Goal: Feedback & Contribution: Leave review/rating

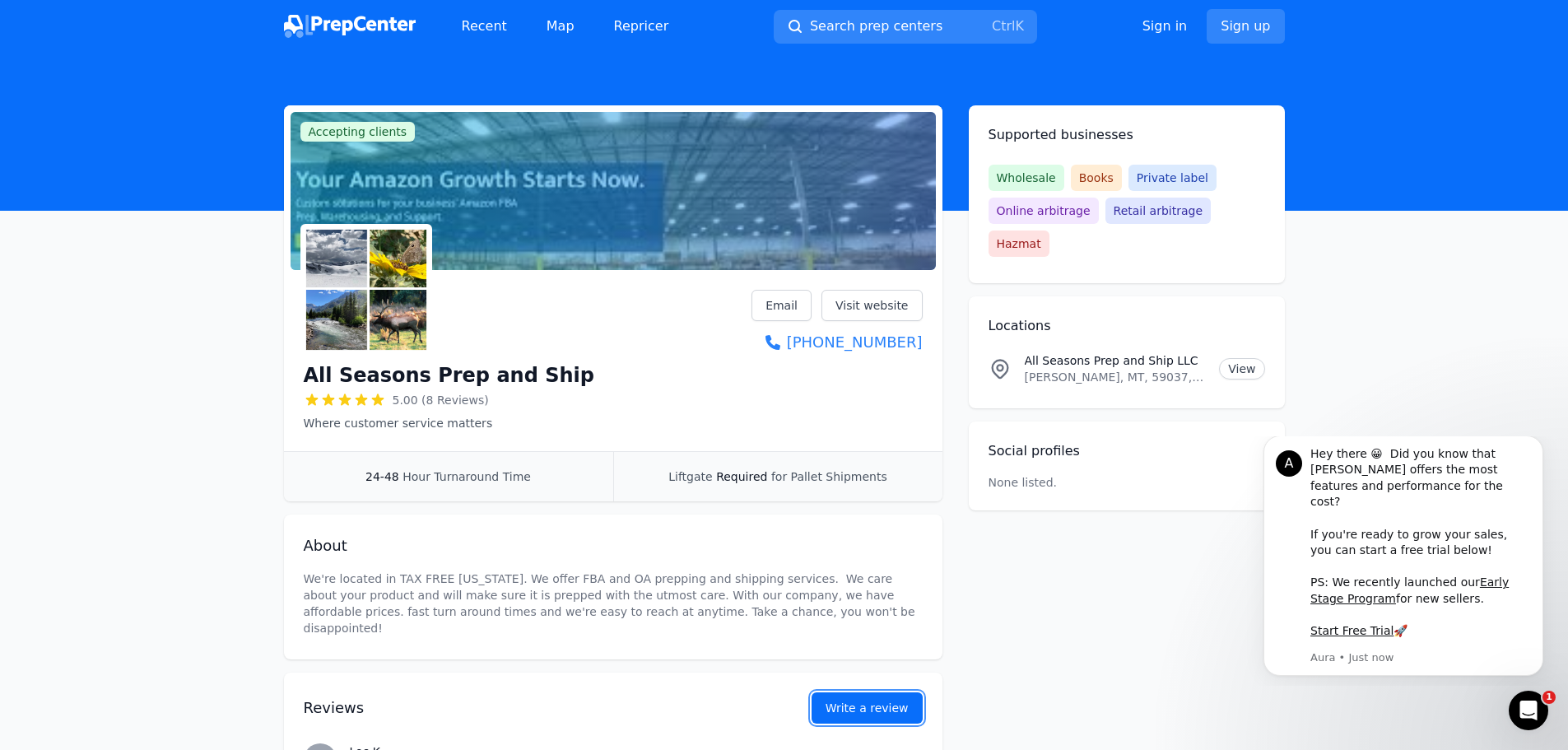
click at [863, 711] on link "Write a review" at bounding box center [867, 708] width 111 height 32
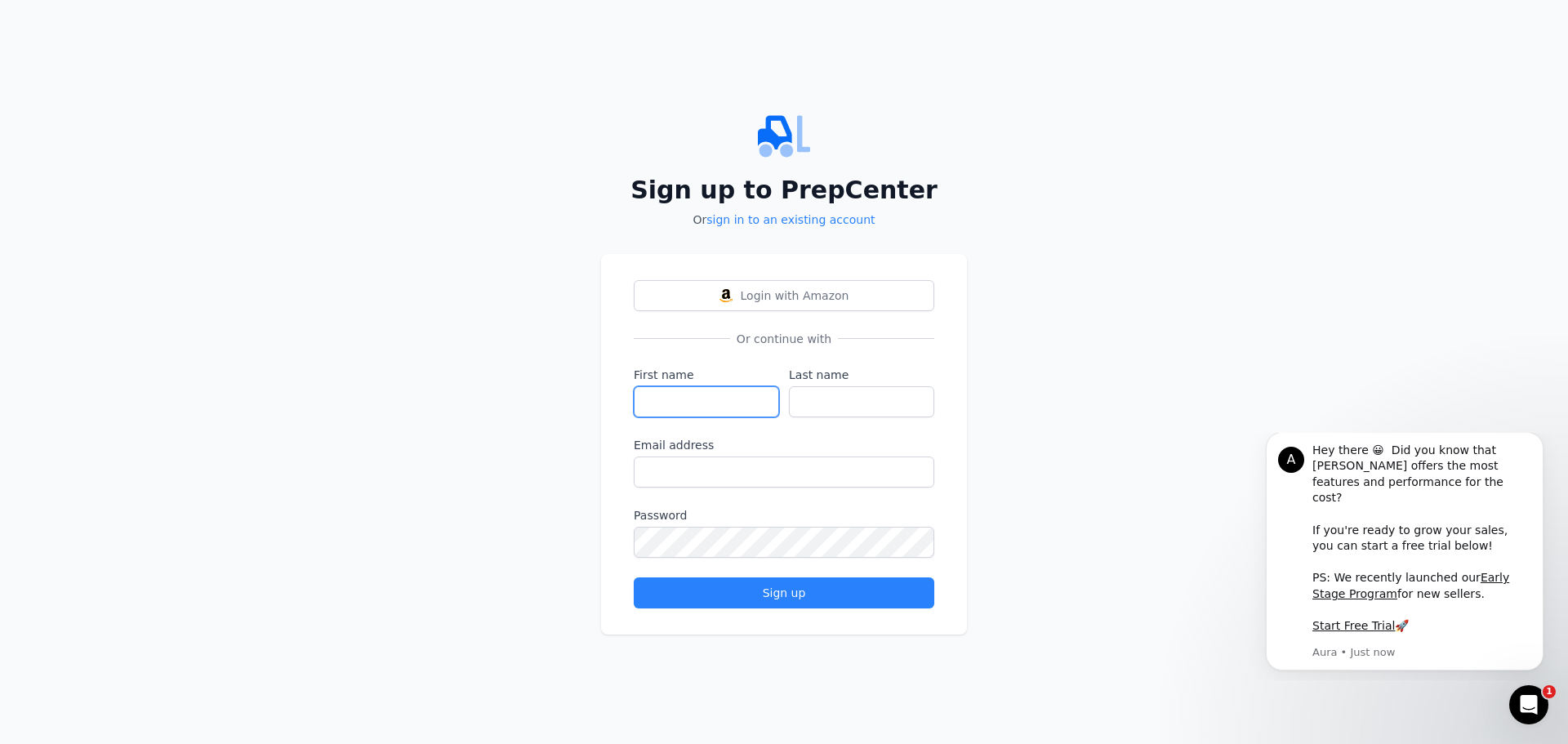
click at [724, 402] on input "First name" at bounding box center [706, 402] width 145 height 31
click at [676, 404] on input "First name" at bounding box center [706, 402] width 145 height 31
click at [689, 400] on input "First name" at bounding box center [706, 402] width 145 height 31
click at [690, 399] on input "First name" at bounding box center [706, 402] width 145 height 31
type input "Yasmany"
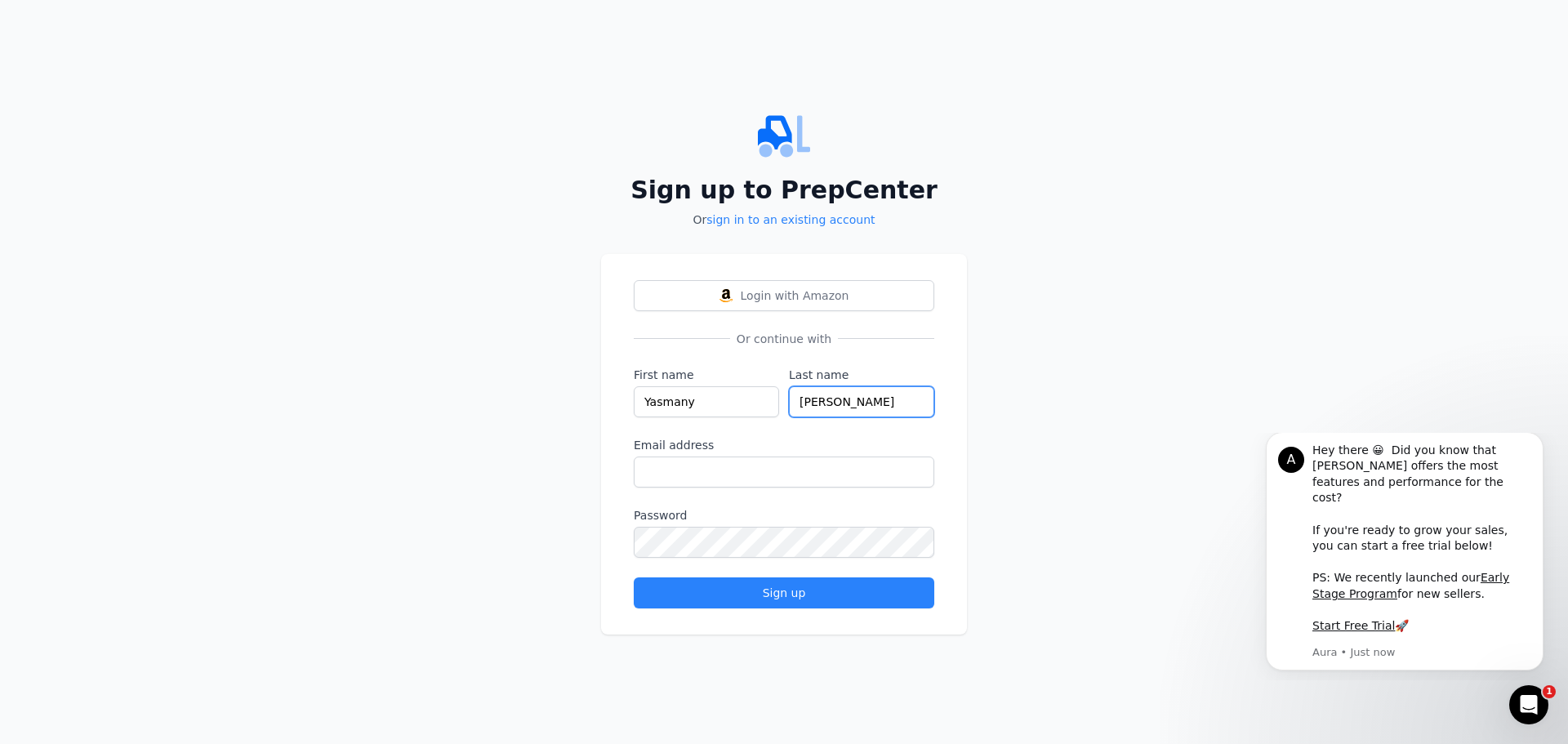
type input "[PERSON_NAME]"
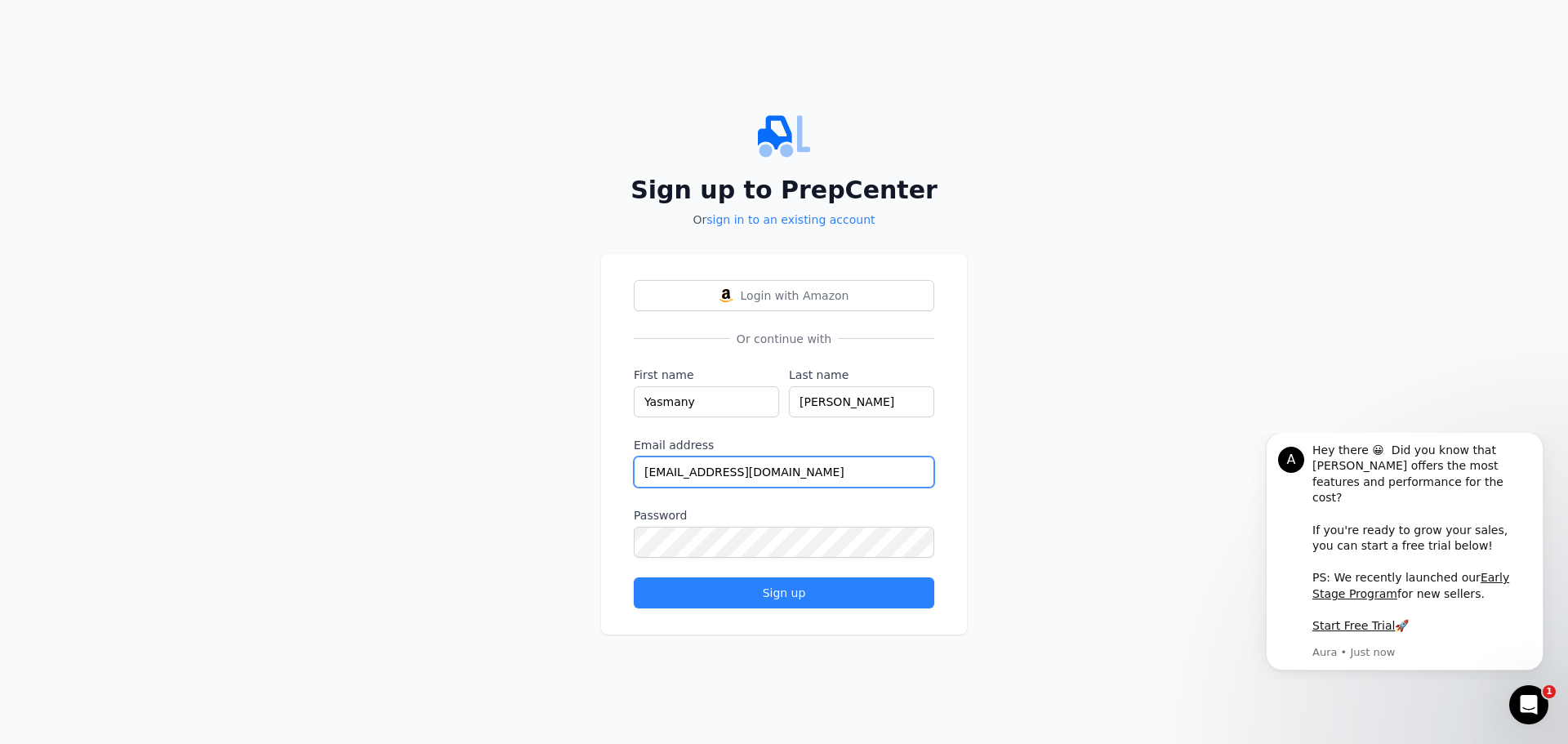
type input "[EMAIL_ADDRESS][DOMAIN_NAME]"
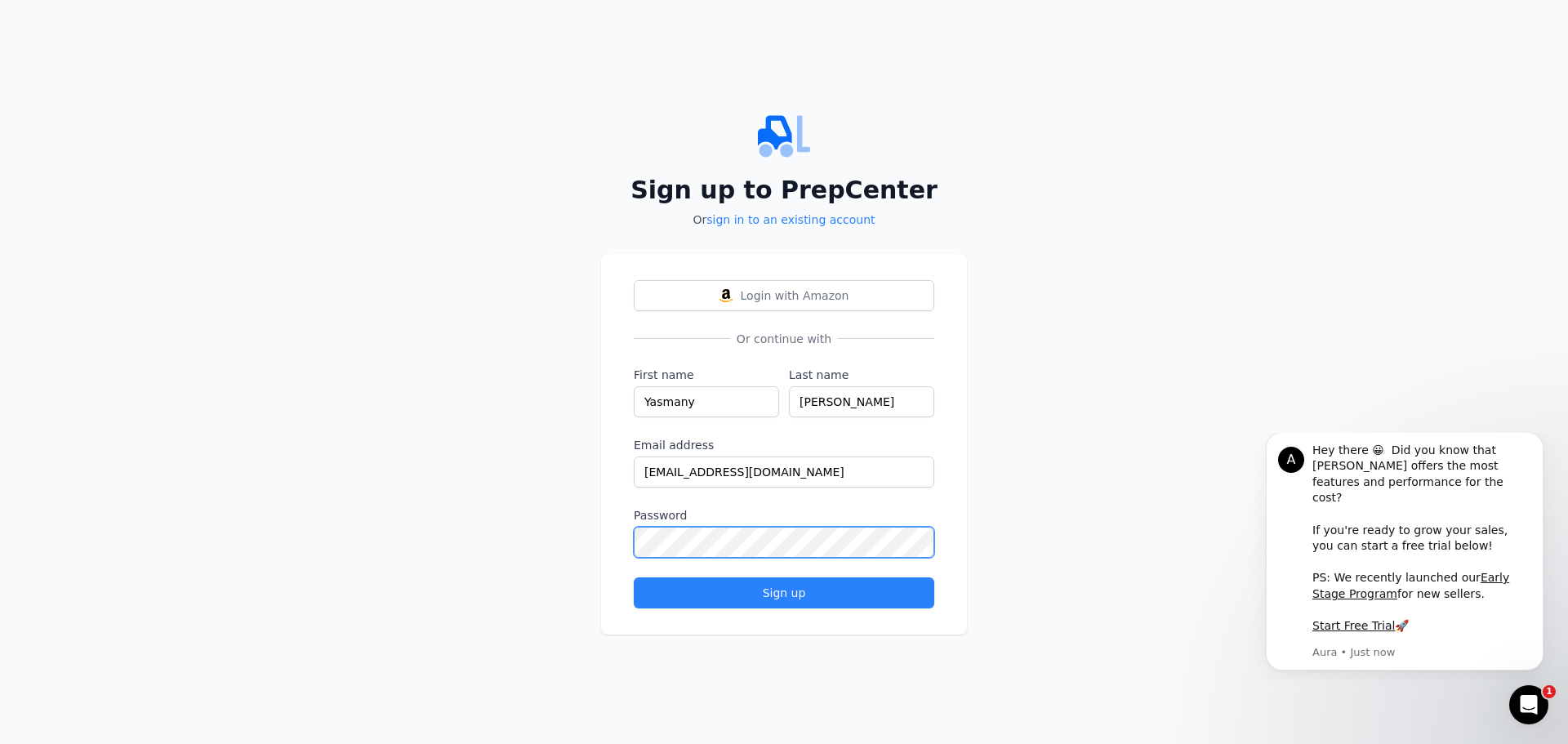
click at [377, 529] on div "Sign up to PrepCenter Or sign in to an existing account Login with Amazon Or co…" at bounding box center [784, 372] width 1568 height 744
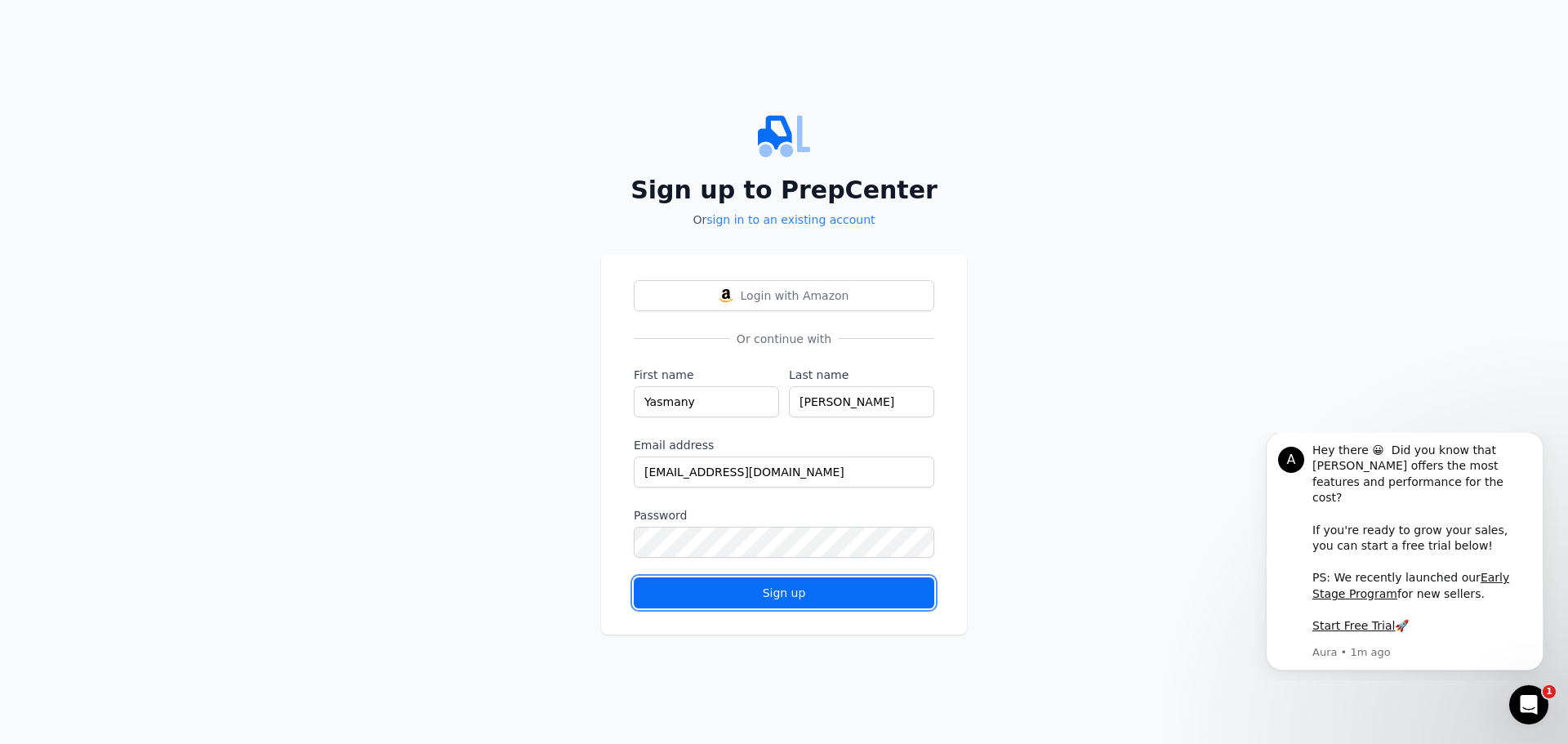
click at [796, 600] on div "Sign up" at bounding box center [784, 593] width 273 height 17
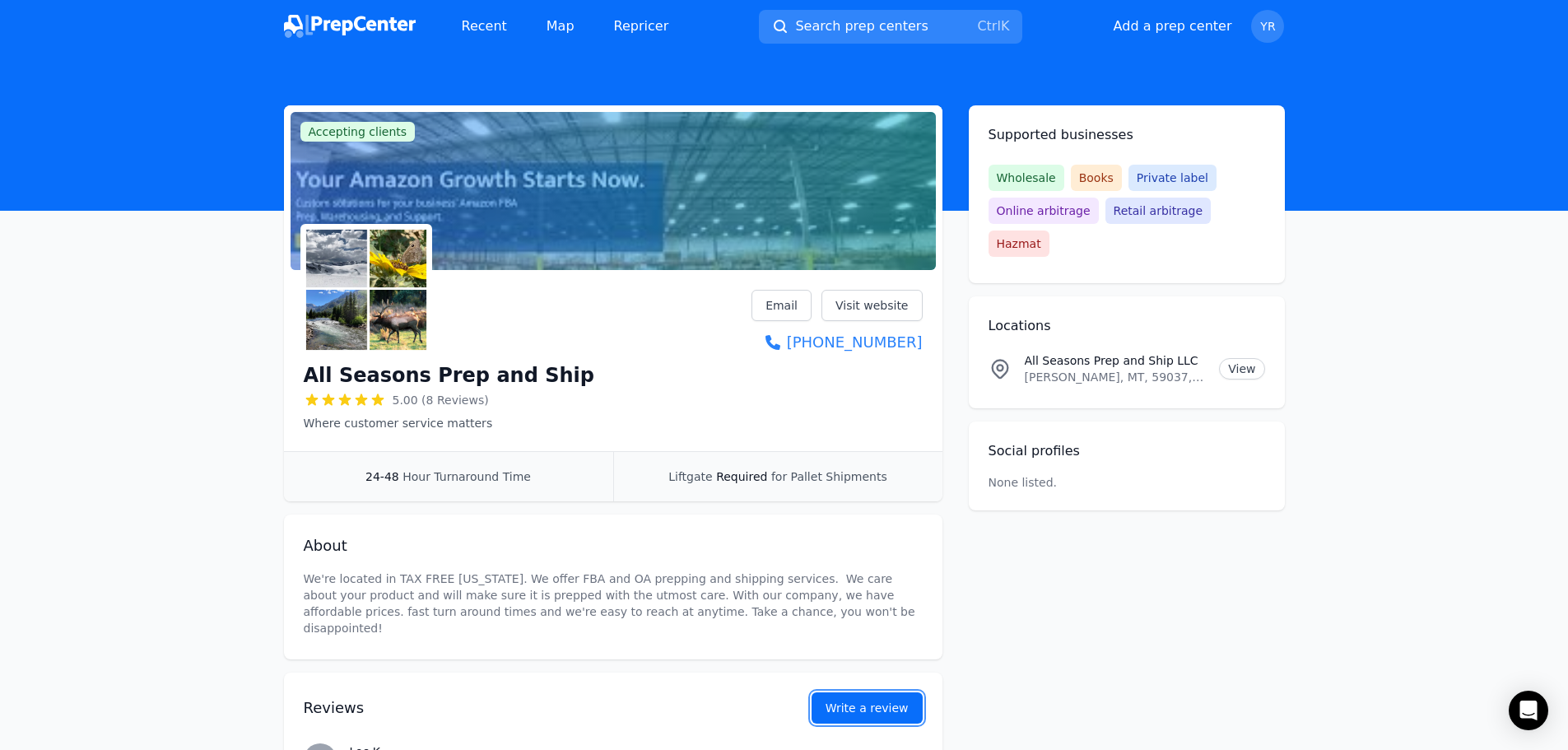
click at [872, 699] on button "Write a review" at bounding box center [867, 708] width 111 height 32
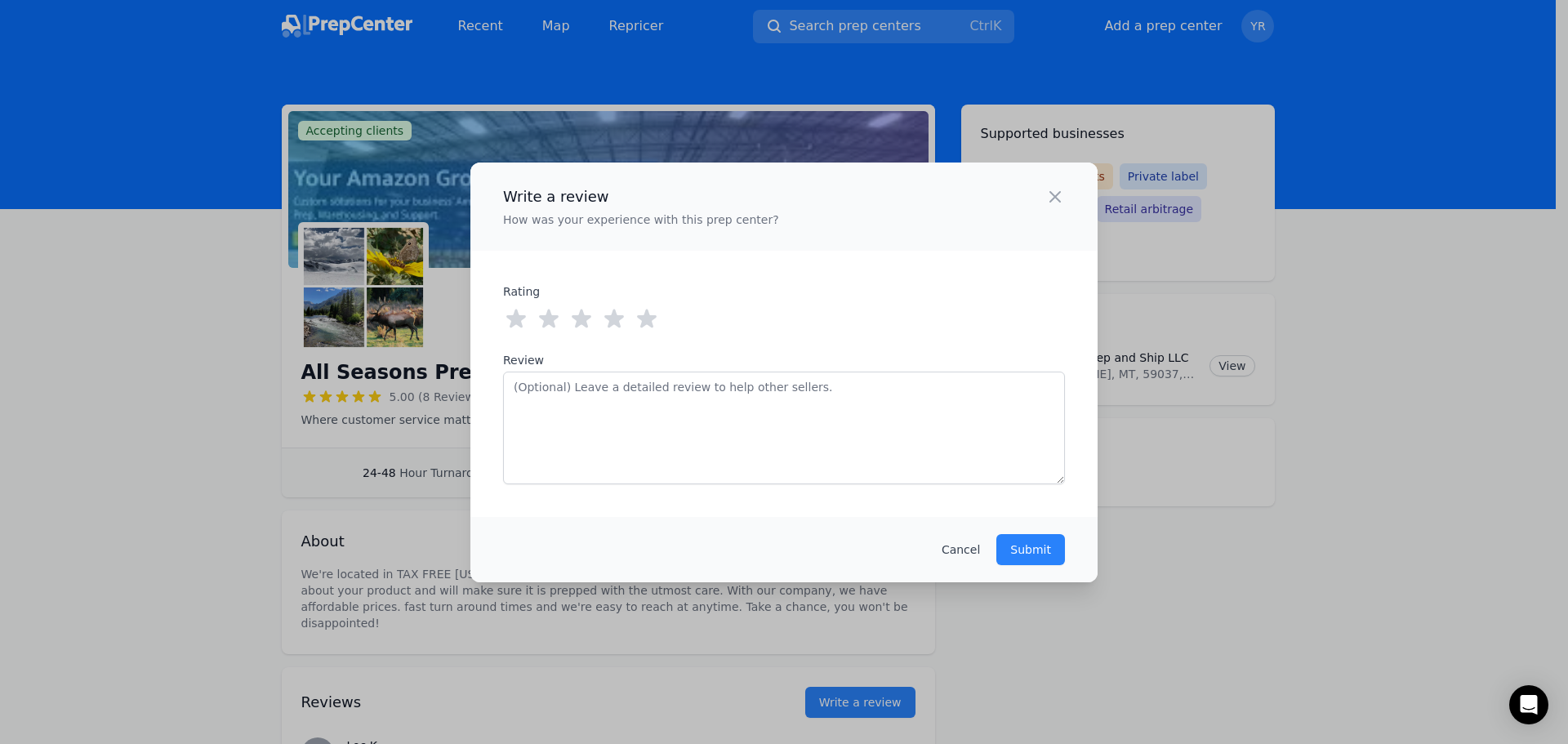
click at [643, 316] on icon at bounding box center [646, 318] width 19 height 18
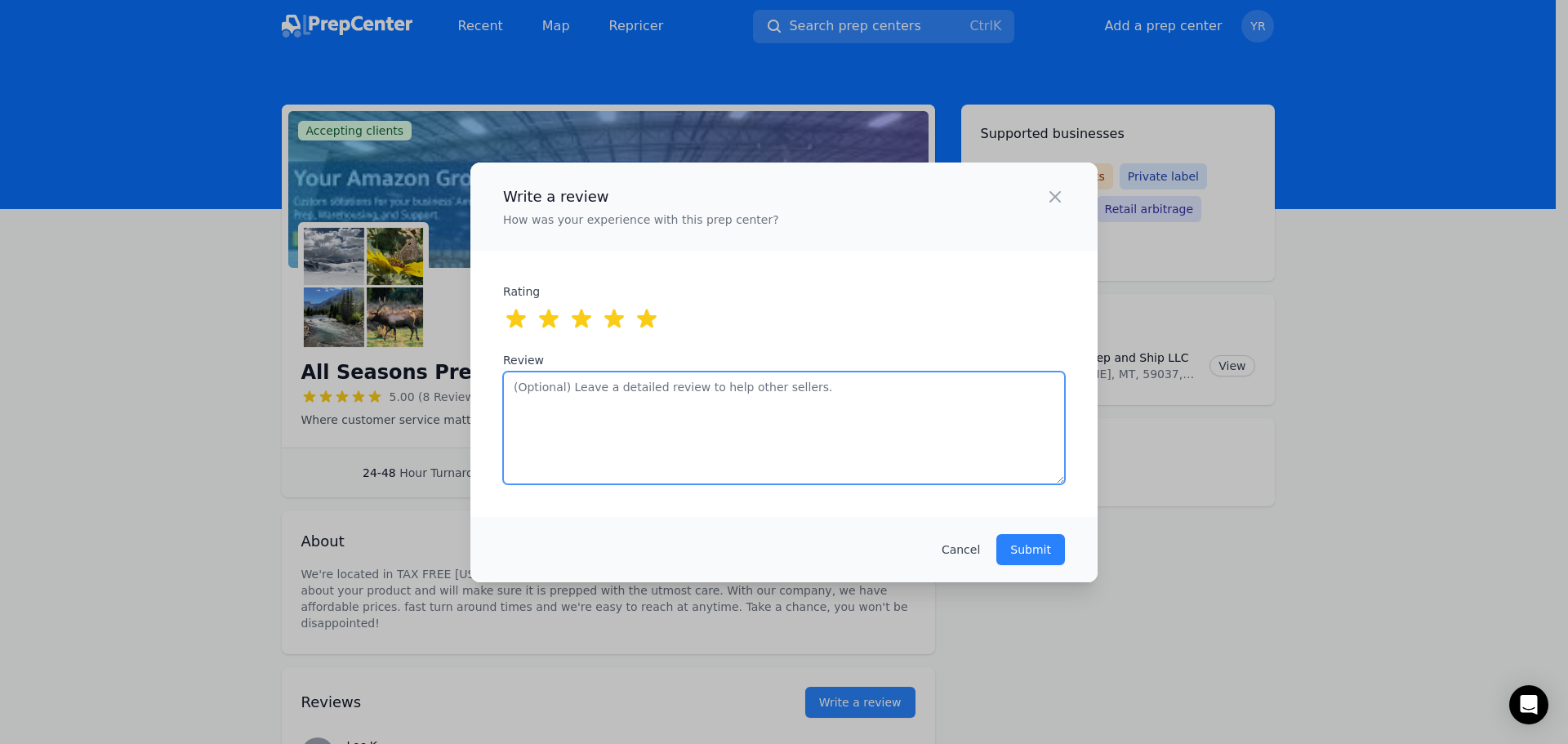
click at [634, 439] on textarea "Review" at bounding box center [784, 428] width 562 height 113
click at [709, 396] on textarea "Review" at bounding box center [784, 428] width 562 height 113
paste textarea "🌟🌟🌟🌟🌟 All Season Prep & Ship has been incredible to work with! Melissa and her …"
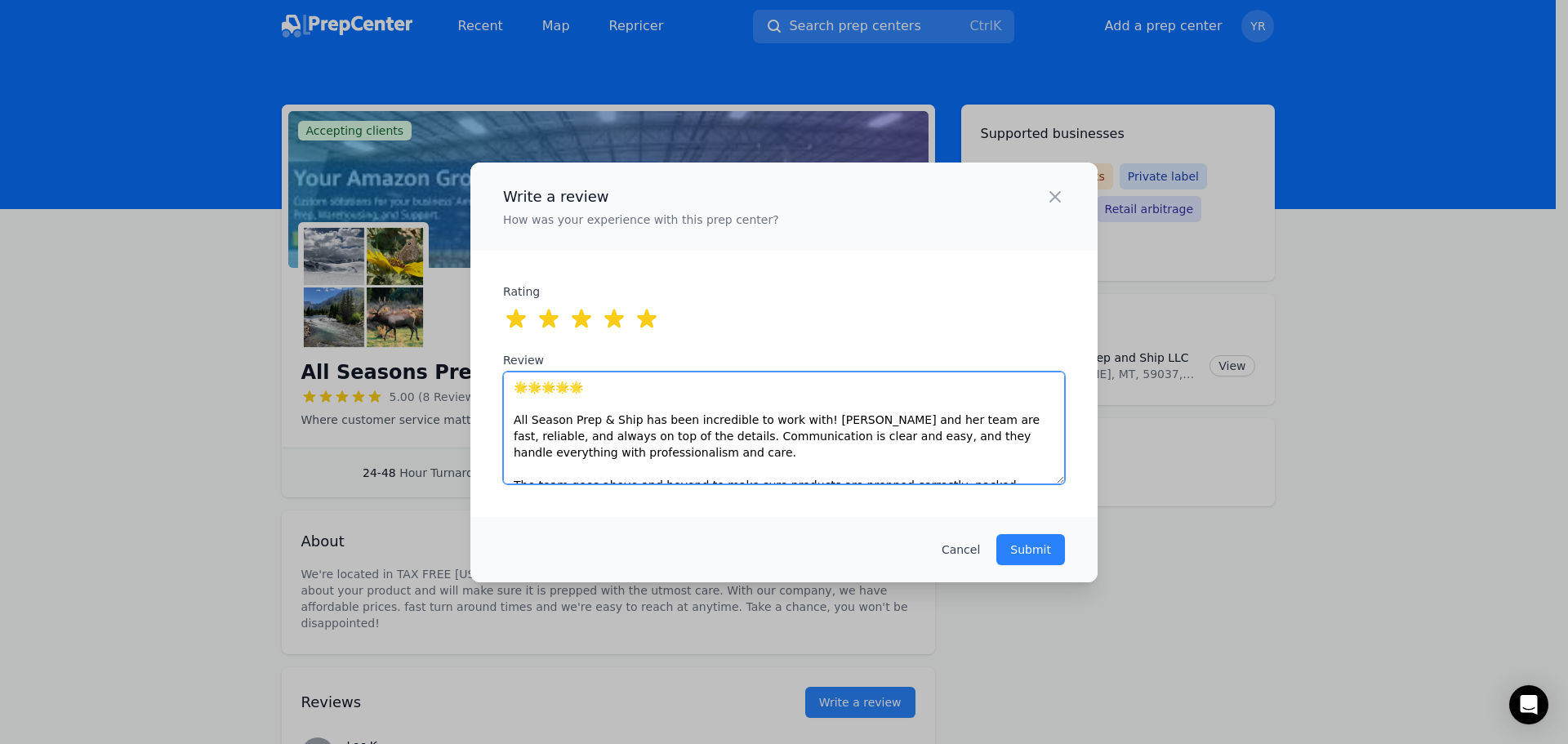
drag, startPoint x: 637, startPoint y: 399, endPoint x: 419, endPoint y: 385, distance: 218.4
click at [419, 385] on div "Write a review How was your experience with this prep center? Close panel ratin…" at bounding box center [784, 372] width 1568 height 744
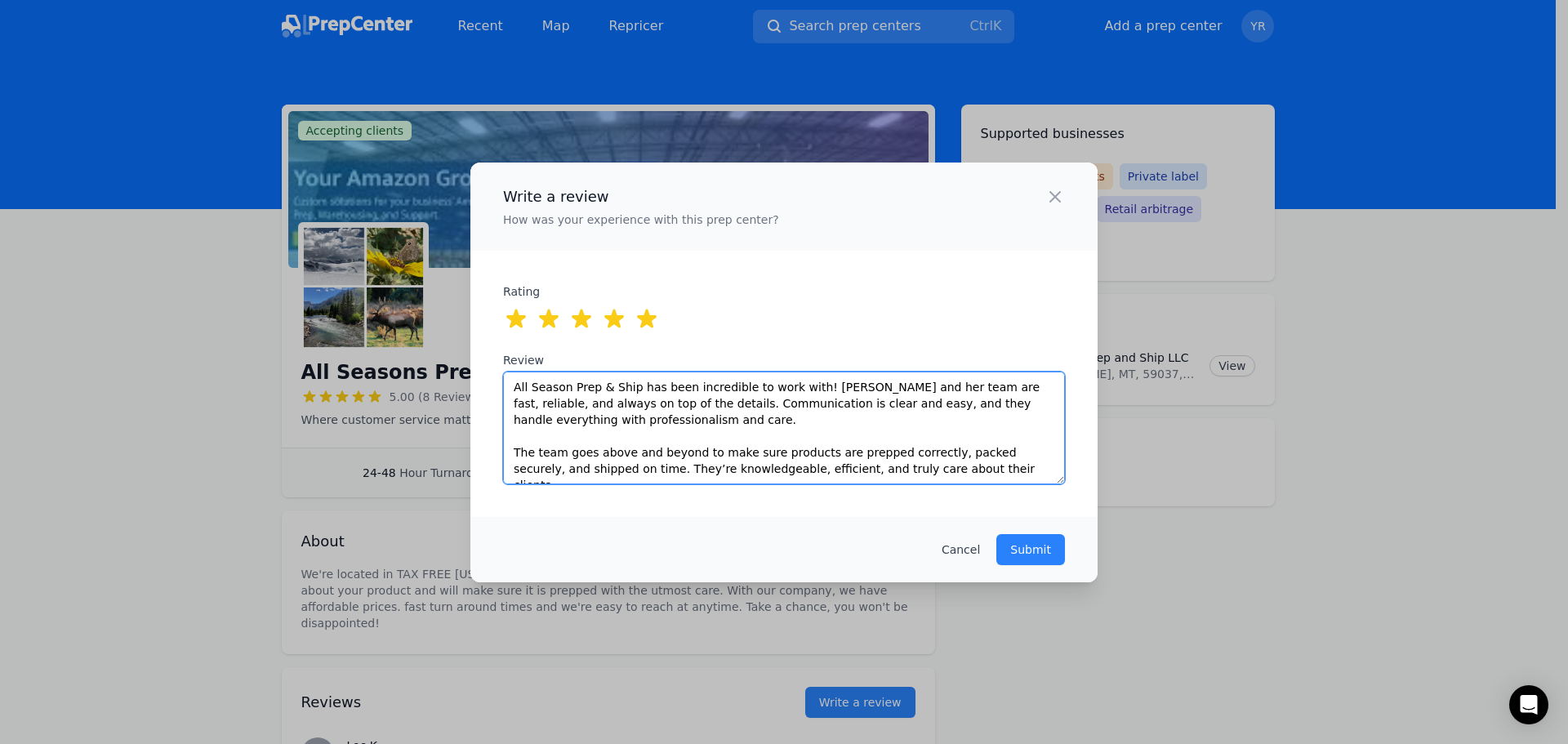
scroll to position [49, 0]
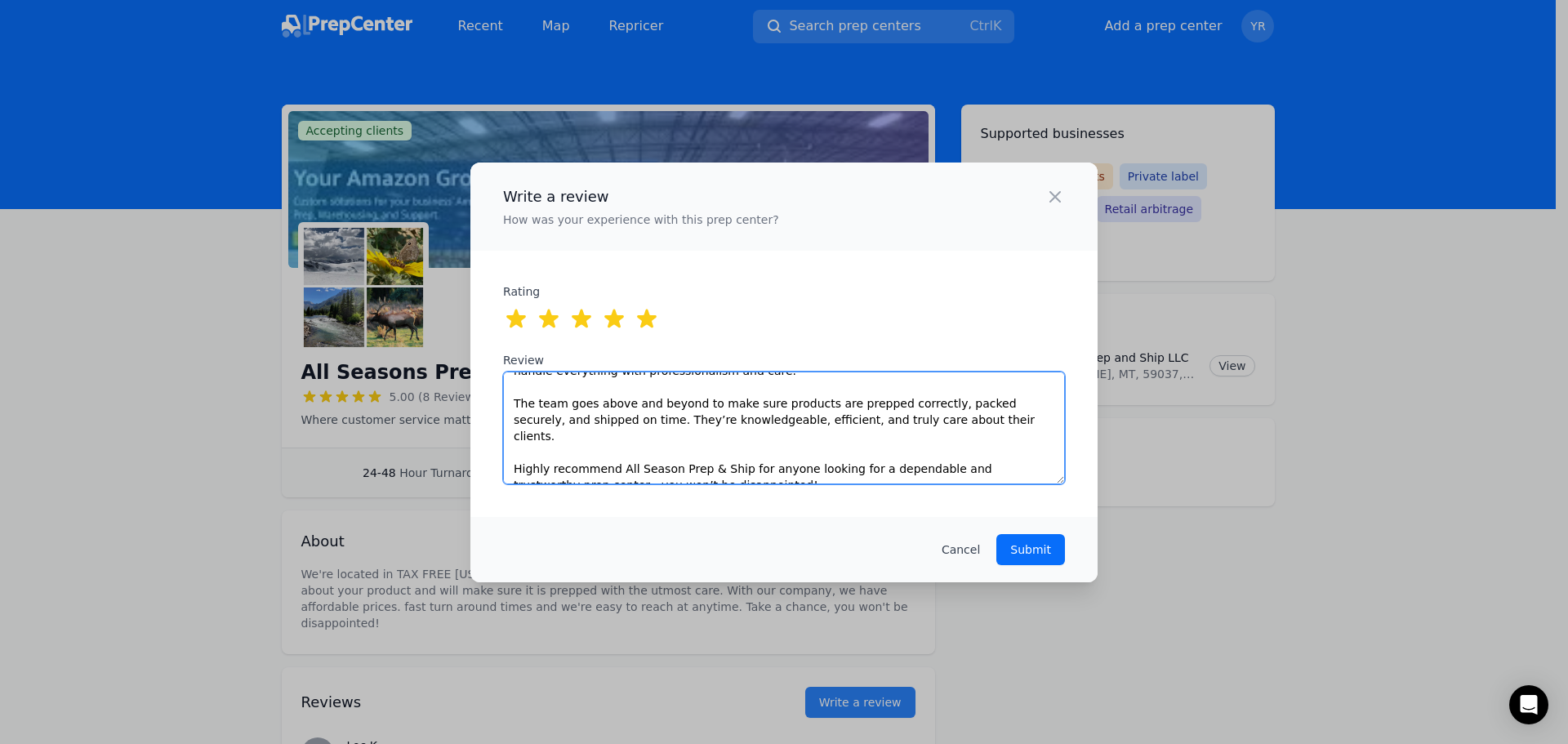
type textarea "All Season Prep & Ship has been incredible to work with! Melissa and her team a…"
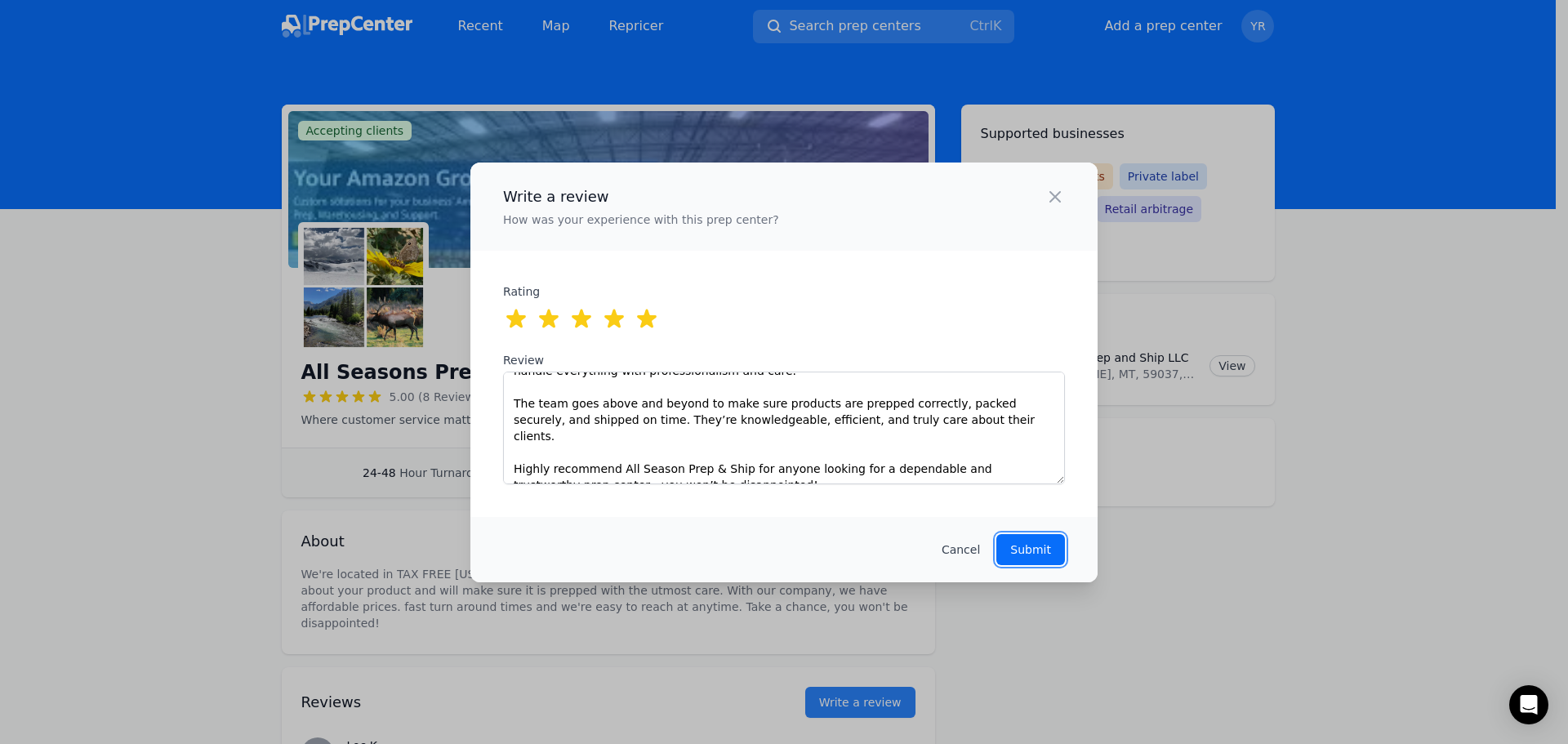
click at [1054, 559] on button "Submit" at bounding box center [1030, 550] width 69 height 31
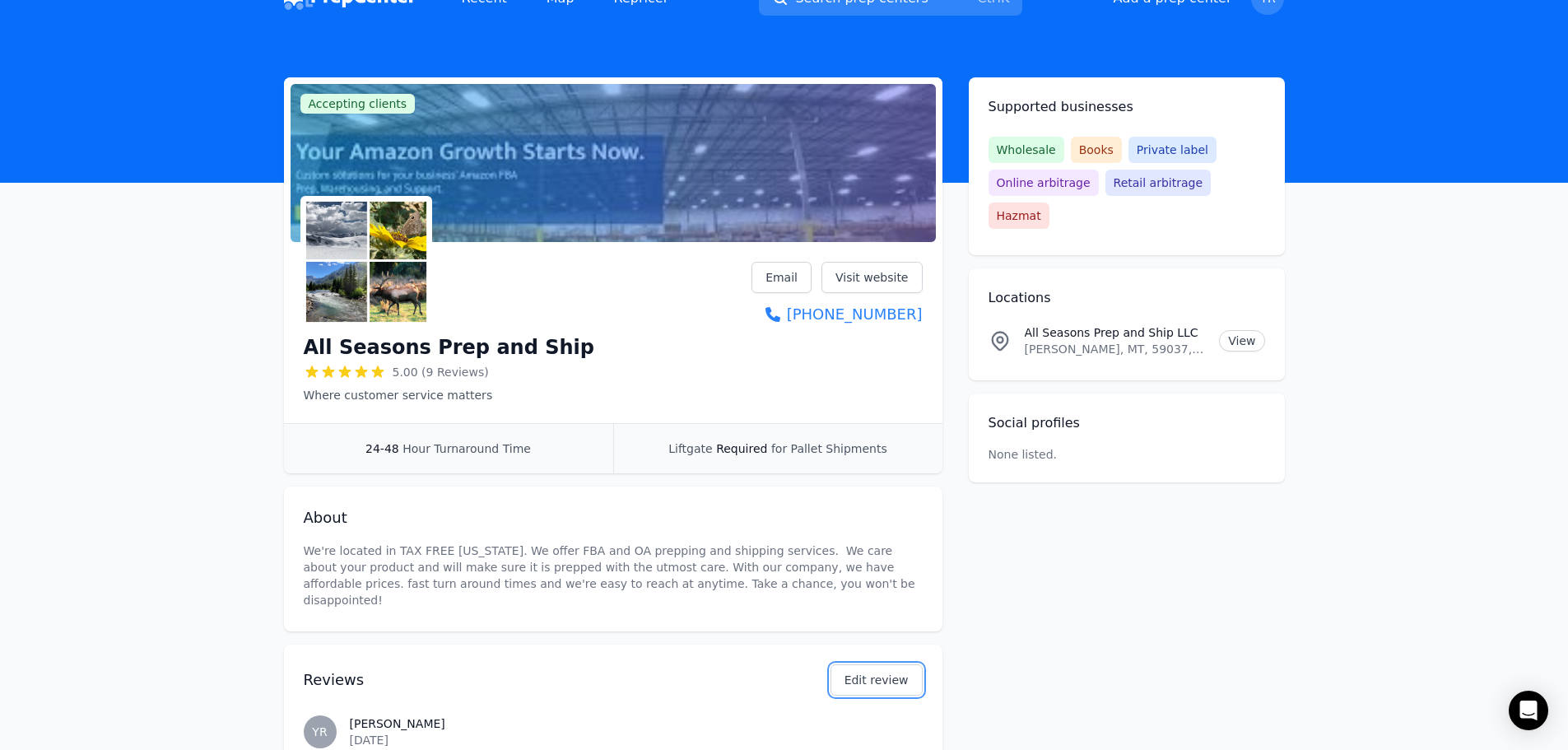
scroll to position [0, 0]
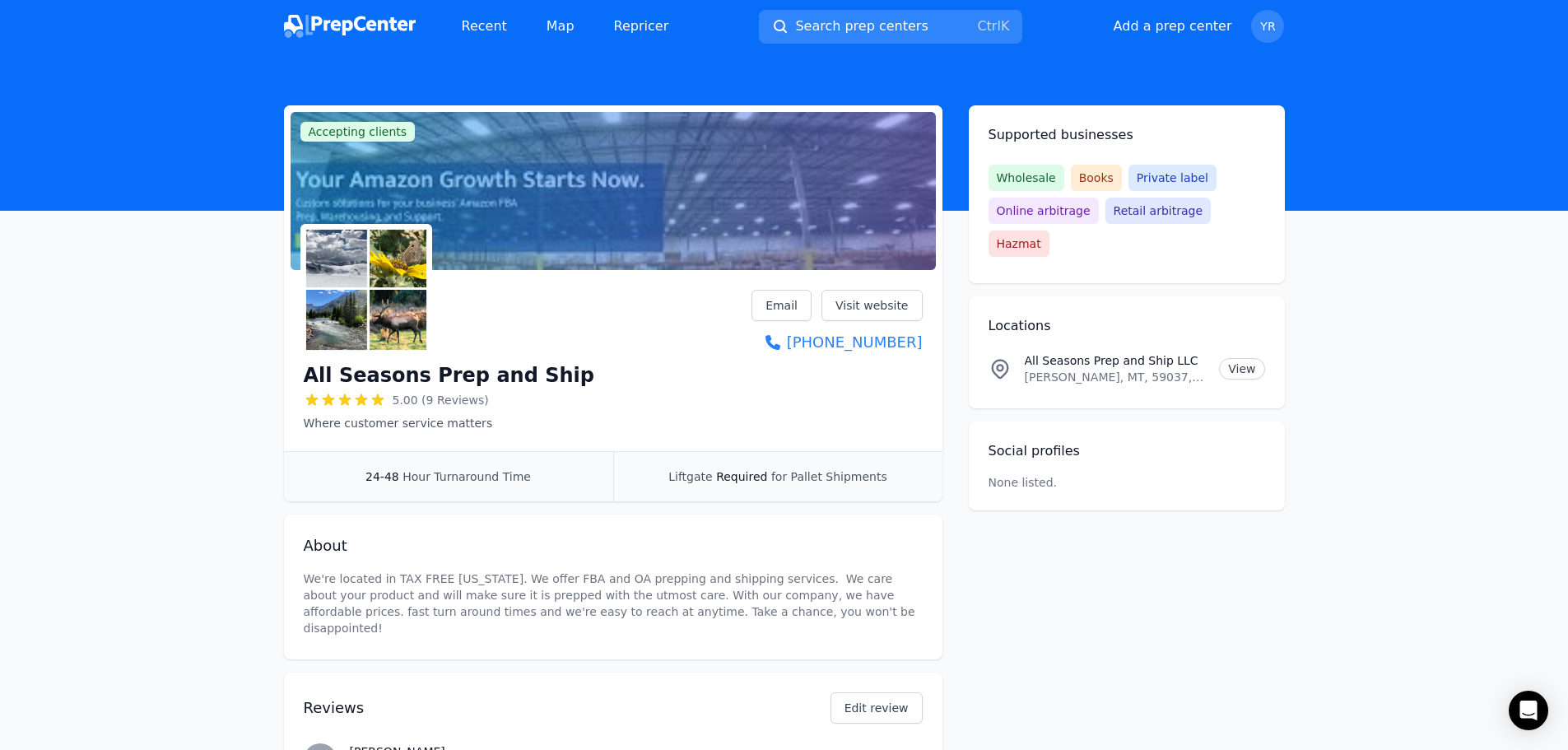
drag, startPoint x: 481, startPoint y: 469, endPoint x: 388, endPoint y: 316, distance: 179.0
click at [388, 316] on img at bounding box center [366, 289] width 125 height 125
click at [884, 311] on link "Visit website" at bounding box center [872, 305] width 101 height 32
